Goal: Download file/media

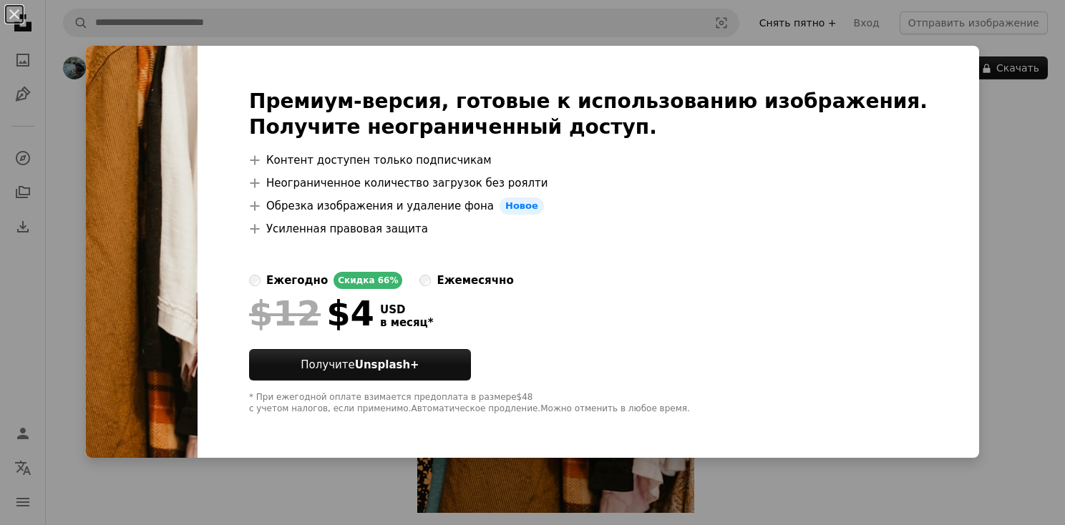
click at [1017, 133] on div "An X shape Премиум-версия, готовые к использованию изображения. Получите неогра…" at bounding box center [532, 262] width 1065 height 525
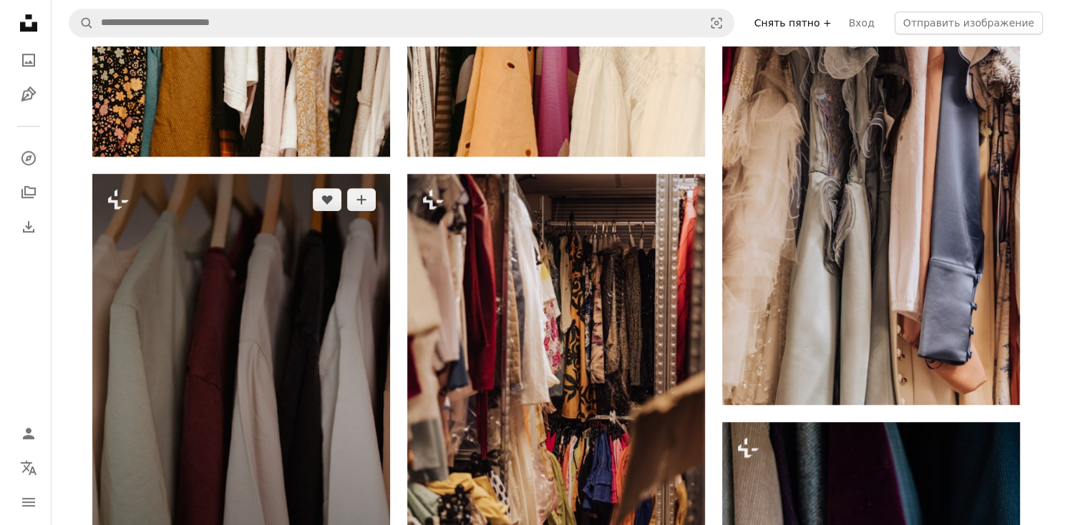
scroll to position [1145, 0]
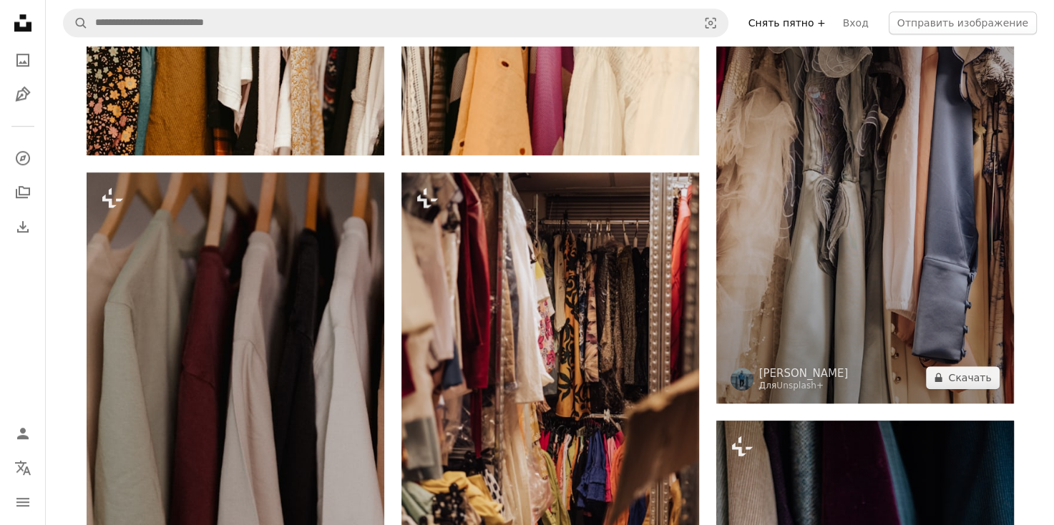
click at [796, 246] on img at bounding box center [865, 180] width 298 height 446
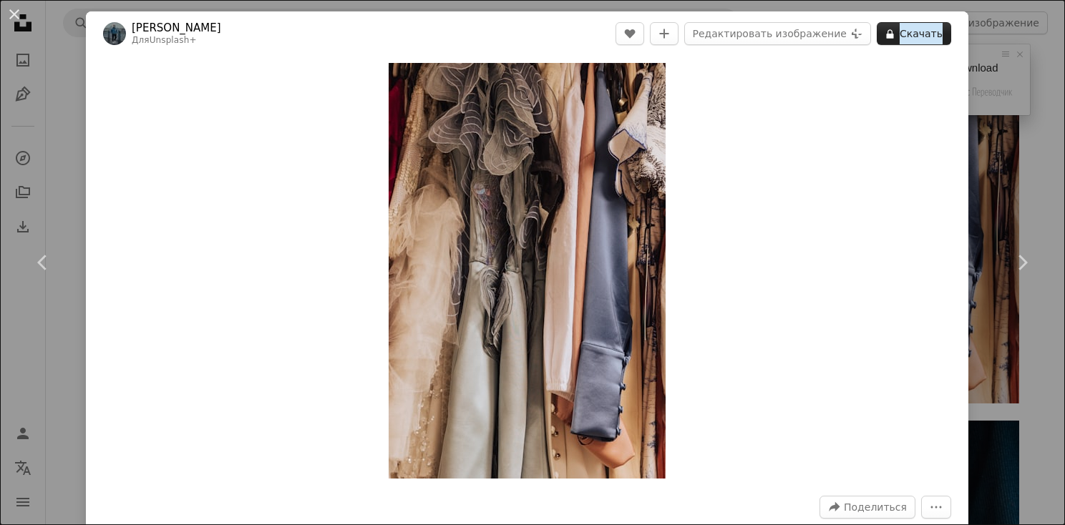
click at [922, 31] on ya-tr-span "Скачать" at bounding box center [920, 33] width 43 height 21
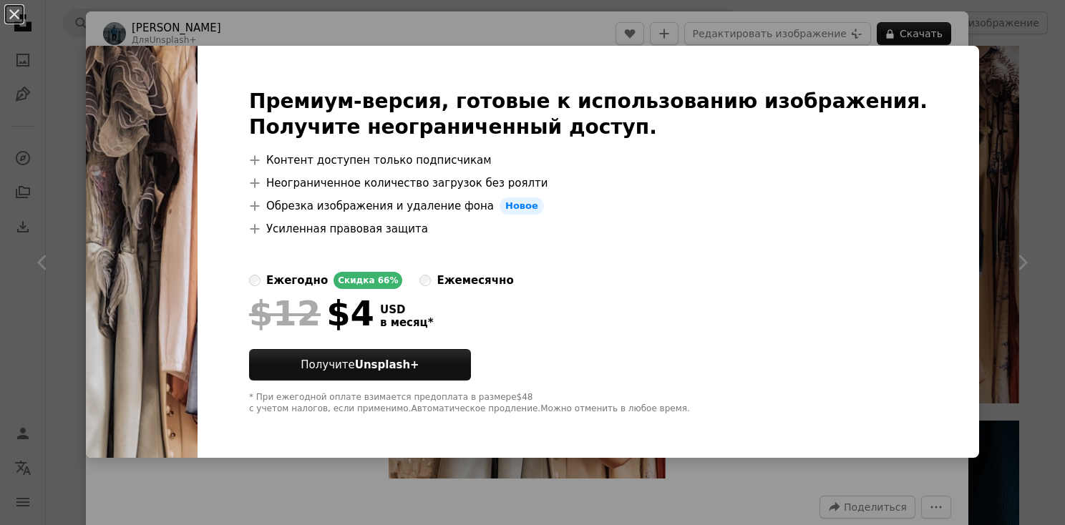
click at [766, 31] on div "An X shape Премиум-версия, готовые к использованию изображения. Получите неогра…" at bounding box center [532, 262] width 1065 height 525
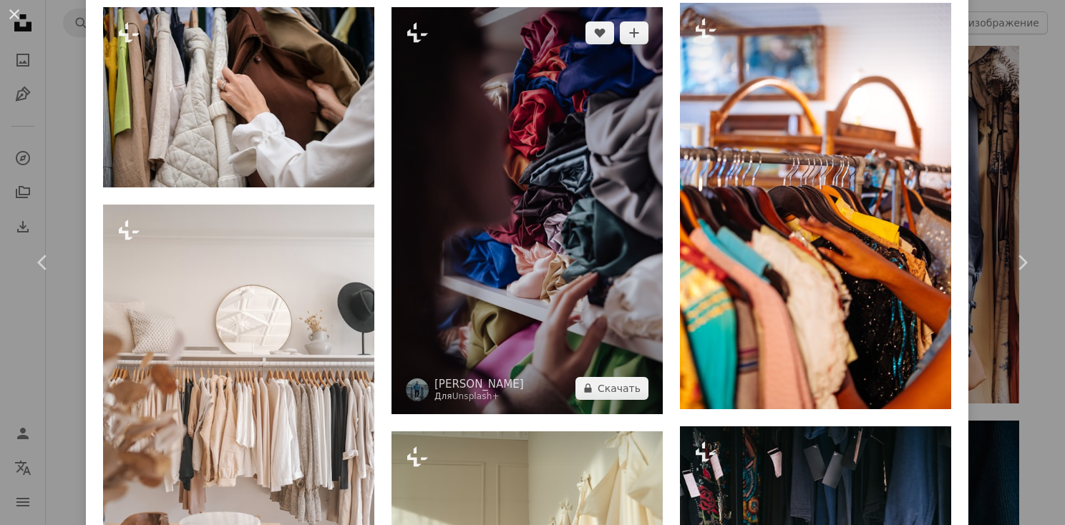
scroll to position [4176, 0]
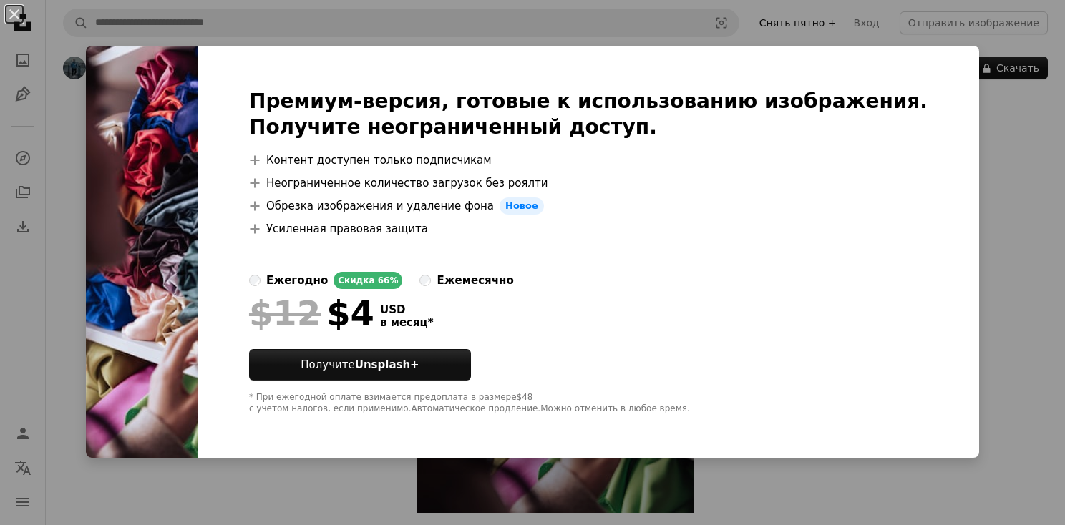
click at [513, 283] on ya-tr-span "ежемесячно" at bounding box center [474, 280] width 77 height 13
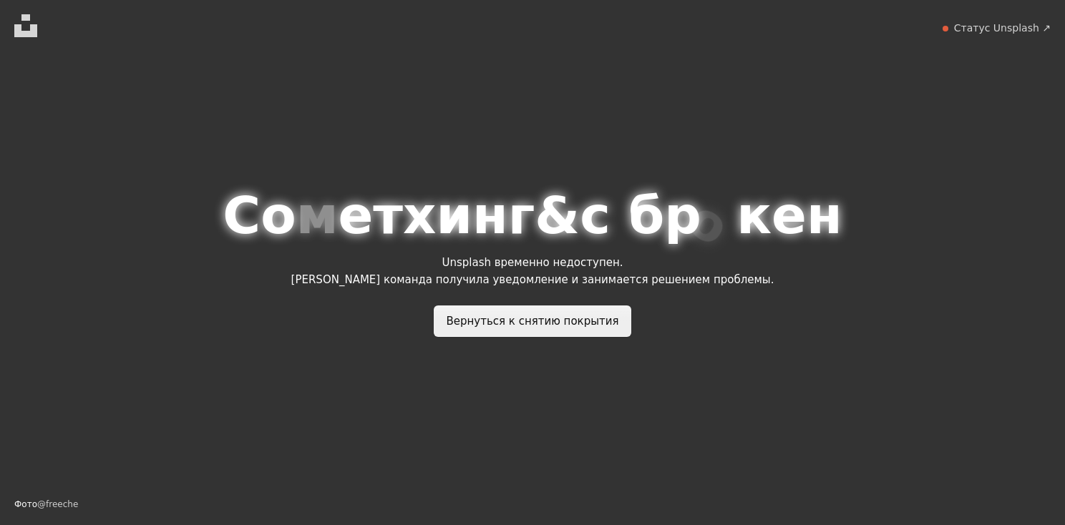
click at [575, 320] on ya-tr-span "Вернуться к снятию покрытия" at bounding box center [532, 321] width 172 height 13
